Goal: Information Seeking & Learning: Learn about a topic

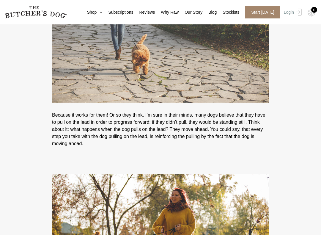
scroll to position [472, 0]
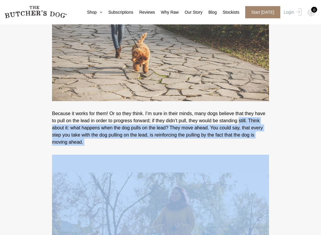
click at [27, 146] on p "Because it works for them! Or so they think. I’m sure in their minds, many dogs…" at bounding box center [160, 123] width 312 height 45
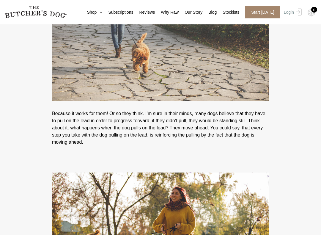
click at [23, 137] on p "Because it works for them! Or so they think. I’m sure in their minds, many dogs…" at bounding box center [160, 123] width 312 height 45
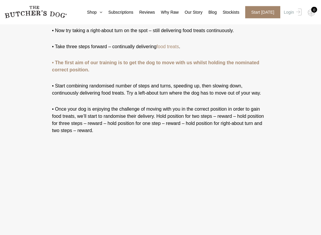
scroll to position [2028, 0]
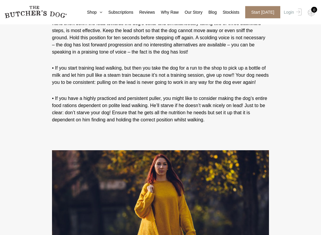
scroll to position [2584, 0]
click at [303, 56] on p "• If the dog moves forward of the correct position, forward movement must be ha…" at bounding box center [160, 30] width 312 height 52
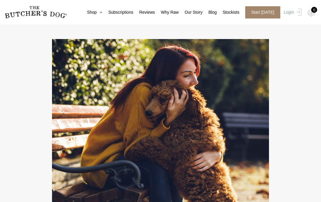
scroll to position [2983, 0]
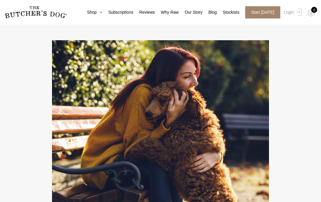
click at [174, 12] on u "[PERSON_NAME] gives a great demonstration of conditioning her Chow Chow to wear…" at bounding box center [156, 6] width 209 height 12
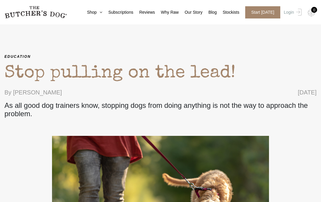
scroll to position [0, 0]
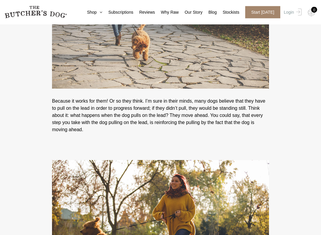
scroll to position [485, 0]
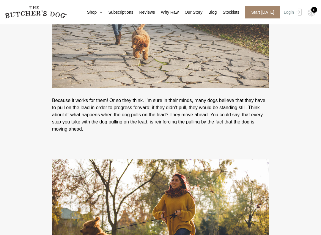
click at [269, 130] on p "Because it works for them! Or so they think. I’m sure in their minds, many dogs…" at bounding box center [160, 110] width 312 height 45
click at [300, 188] on p at bounding box center [160, 217] width 312 height 169
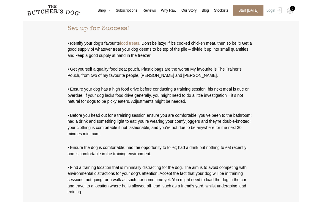
scroll to position [1311, 0]
